Goal: Task Accomplishment & Management: Manage account settings

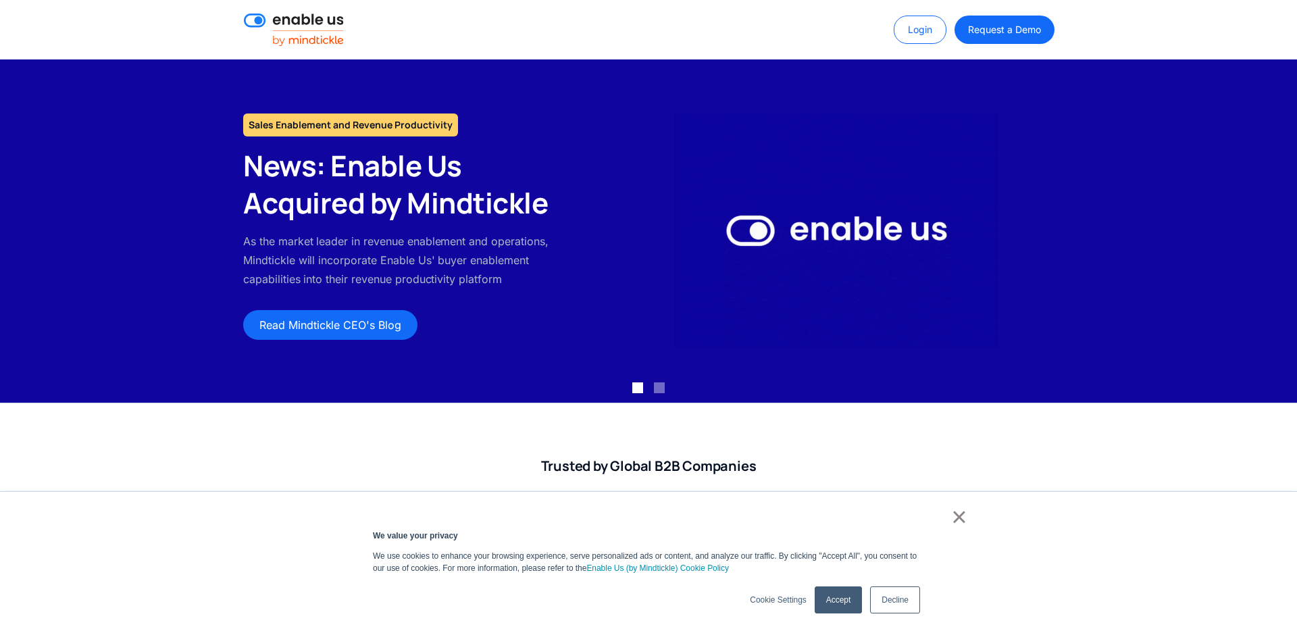
click at [878, 34] on div "Login Request a Demo" at bounding box center [963, 30] width 182 height 28
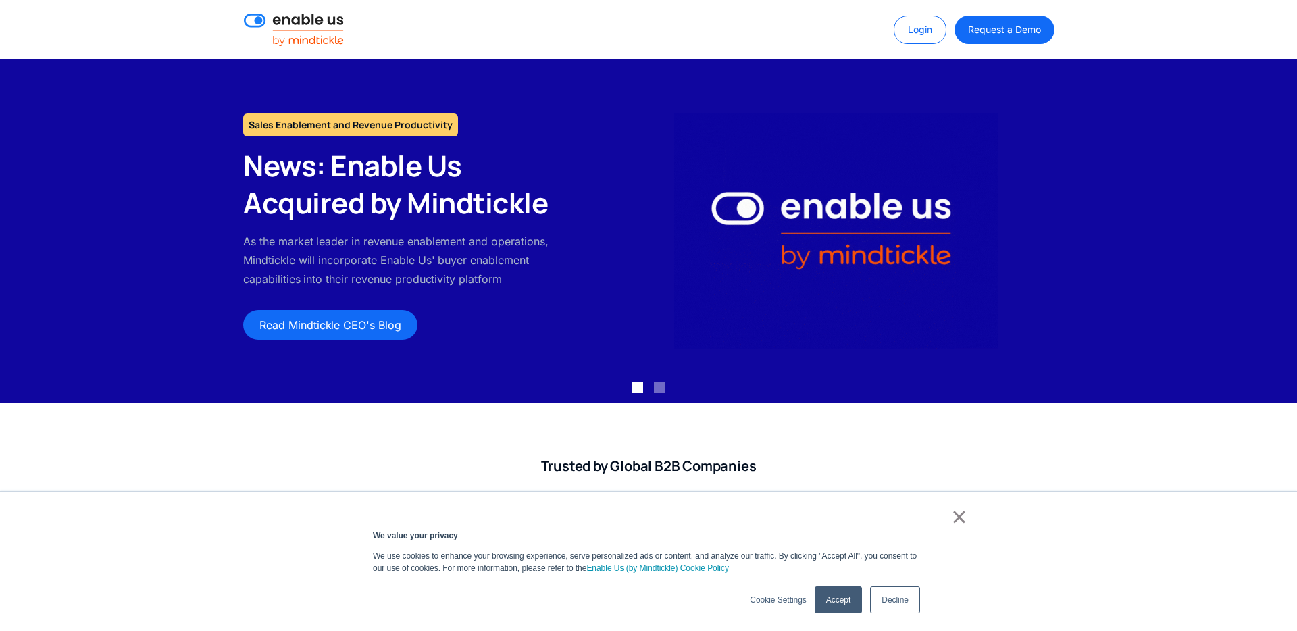
click at [907, 34] on link "Login" at bounding box center [920, 30] width 53 height 28
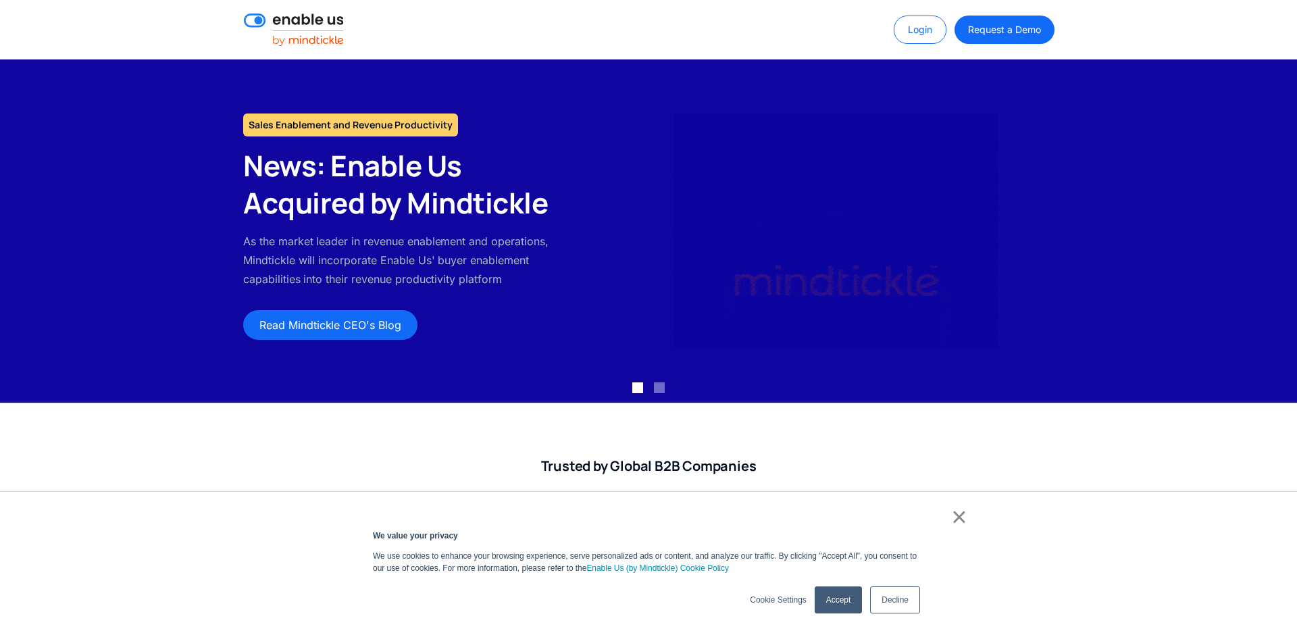
click at [931, 32] on link "Login" at bounding box center [920, 30] width 53 height 28
